Goal: Information Seeking & Learning: Learn about a topic

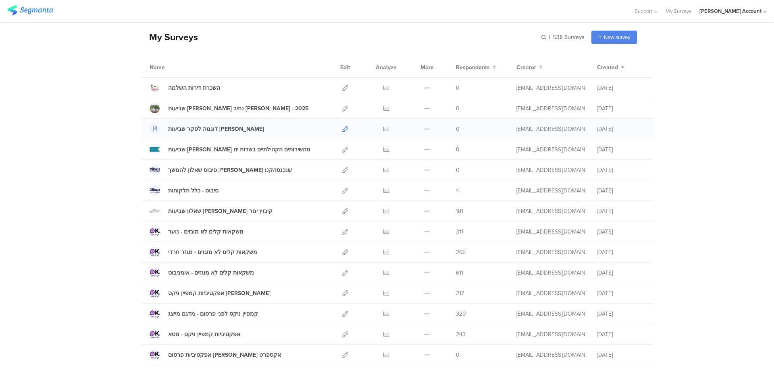
scroll to position [54, 0]
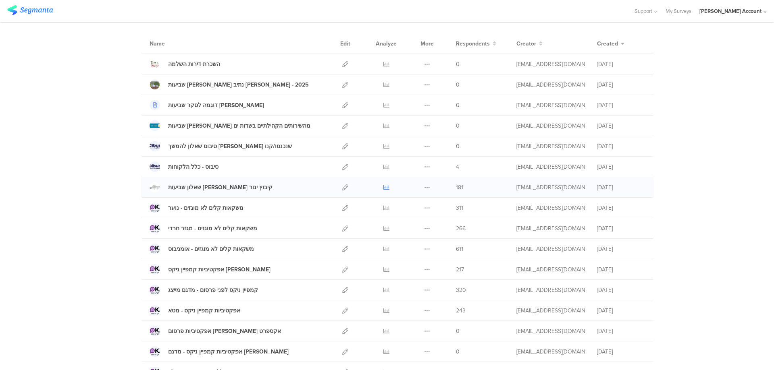
click at [384, 187] on icon at bounding box center [386, 188] width 6 height 6
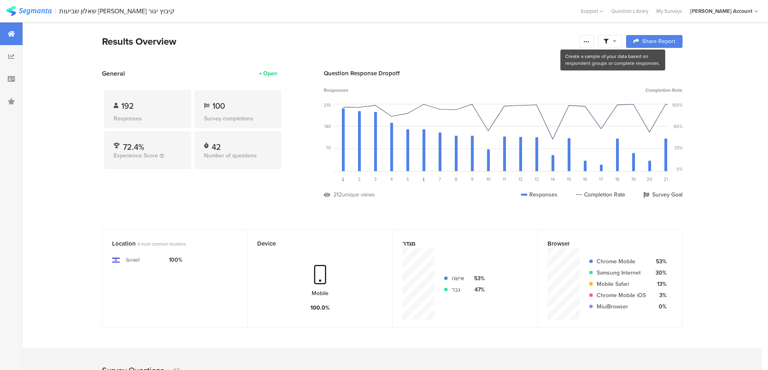
click at [614, 44] on span at bounding box center [609, 41] width 13 height 7
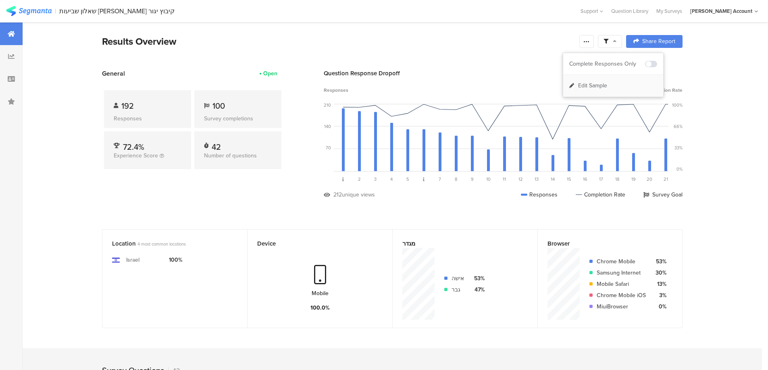
click at [654, 64] on span at bounding box center [651, 64] width 12 height 6
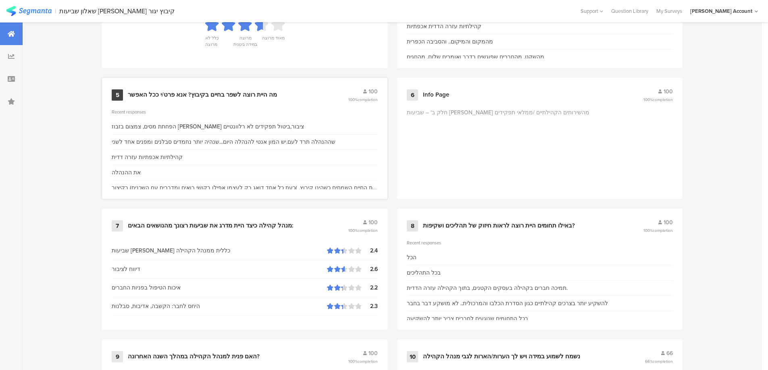
scroll to position [591, 0]
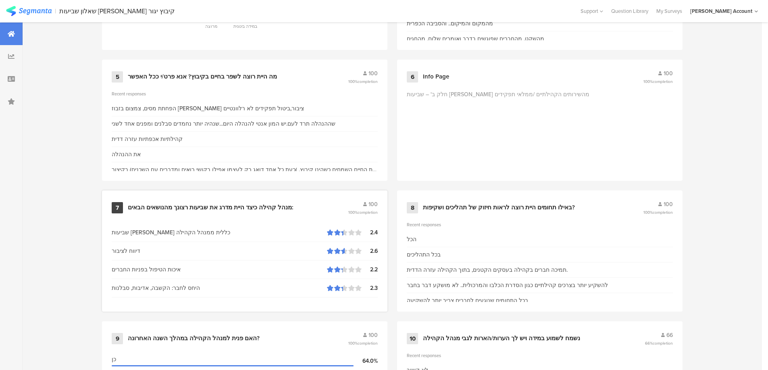
click at [285, 202] on div "7 מנהל קהילה כיצד היית מדרג את שביעות רצונך מהנושאים הבאים: 100 100% completion" at bounding box center [245, 207] width 266 height 15
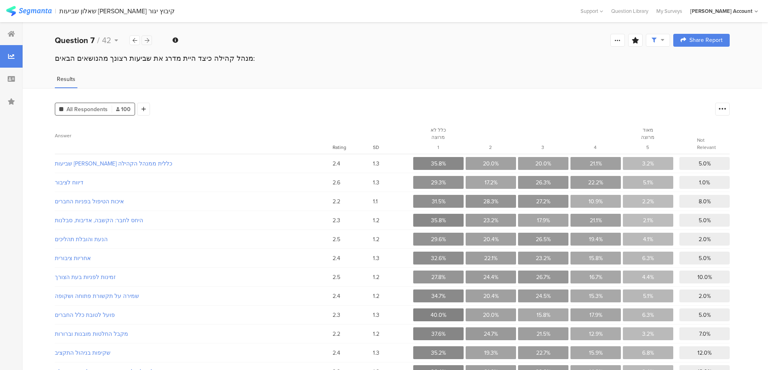
click at [147, 41] on icon at bounding box center [147, 40] width 4 height 5
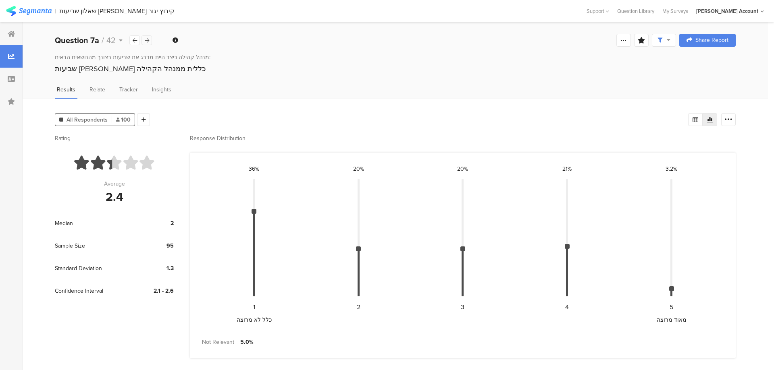
click at [147, 41] on icon at bounding box center [147, 40] width 4 height 5
